Goal: Transaction & Acquisition: Subscribe to service/newsletter

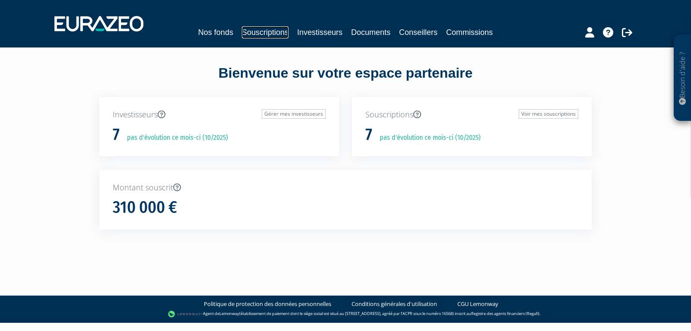
click at [282, 34] on link "Souscriptions" at bounding box center [265, 32] width 47 height 12
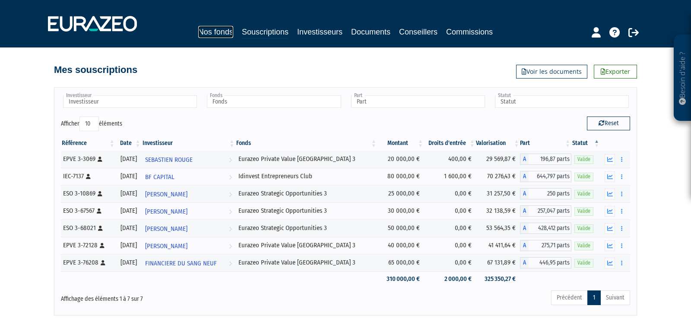
click at [215, 32] on link "Nos fonds" at bounding box center [215, 32] width 35 height 12
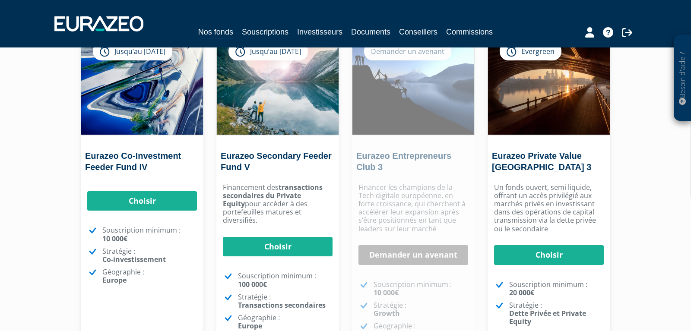
scroll to position [91, 0]
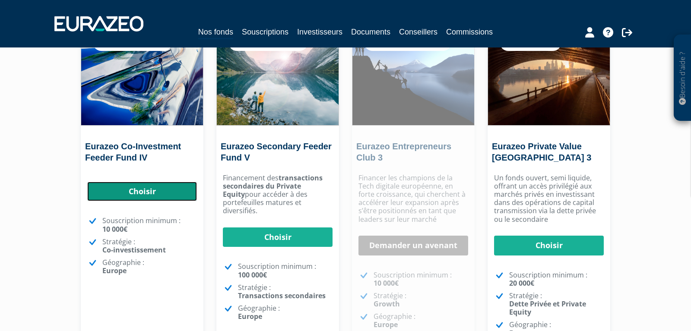
click at [136, 193] on link "Choisir" at bounding box center [142, 192] width 110 height 20
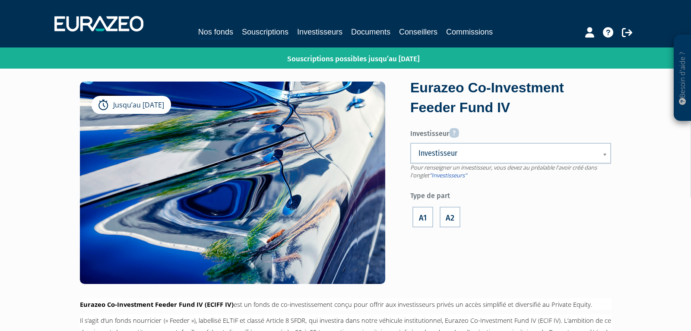
click at [465, 154] on span "Investisseur" at bounding box center [504, 153] width 173 height 10
